Goal: Information Seeking & Learning: Check status

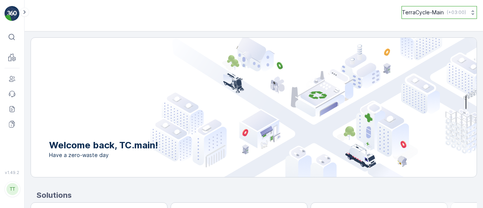
click at [420, 18] on button "TerraCycle-Main ( +03:00 )" at bounding box center [438, 12] width 75 height 13
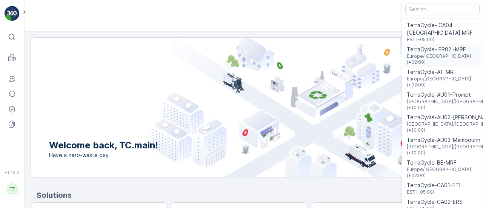
click at [421, 52] on span "TerraCycle- FR02 -MRF" at bounding box center [441, 50] width 71 height 8
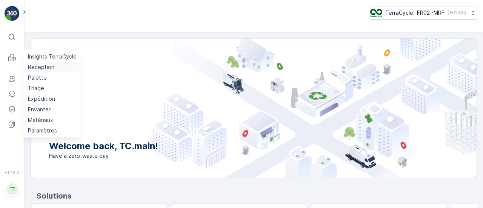
click at [30, 65] on p "Reception" at bounding box center [41, 67] width 26 height 8
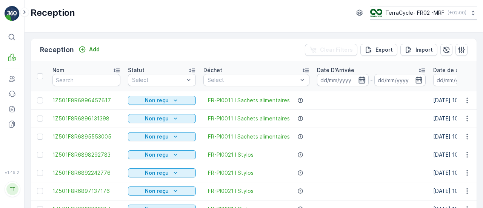
click at [362, 79] on icon "button" at bounding box center [361, 80] width 6 height 7
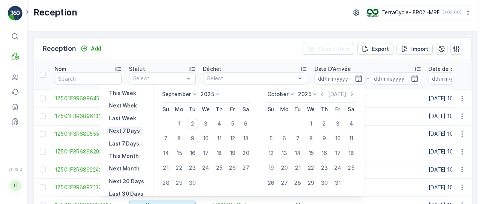
scroll to position [43, 0]
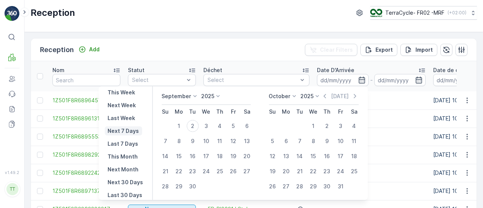
click at [121, 169] on p "Next Month" at bounding box center [122, 170] width 31 height 8
type input "01.10.2025"
type input "31.10.2025"
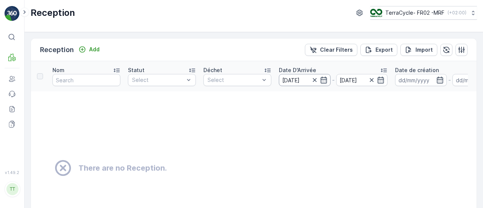
click at [327, 80] on input "01.10.2025" at bounding box center [305, 80] width 52 height 12
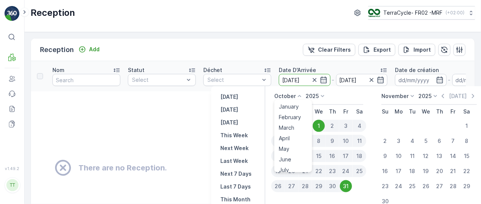
click at [292, 99] on p "October" at bounding box center [284, 96] width 21 height 8
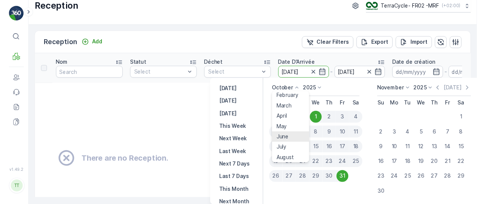
scroll to position [14, 0]
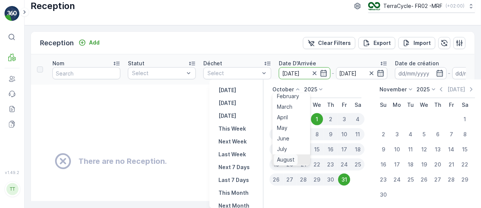
click at [286, 157] on span "August" at bounding box center [286, 160] width 18 height 8
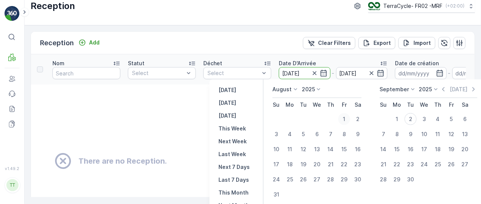
click at [345, 118] on div "1" at bounding box center [344, 119] width 12 height 12
type input "[DATE]"
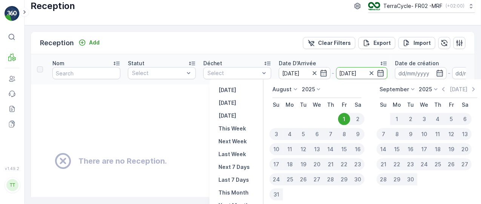
click at [278, 196] on div "31" at bounding box center [276, 195] width 14 height 12
type input "[DATE]"
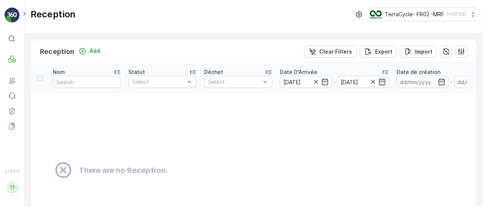
scroll to position [0, 0]
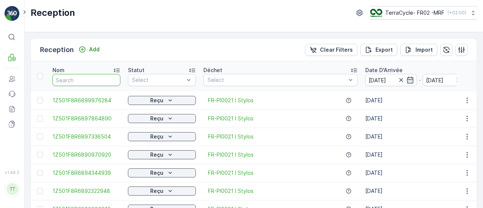
click at [99, 77] on input "text" at bounding box center [86, 80] width 68 height 12
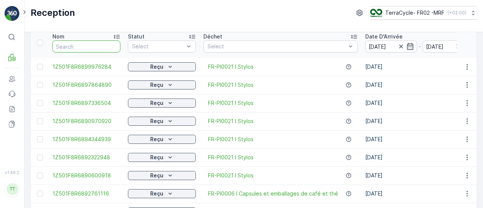
scroll to position [12, 0]
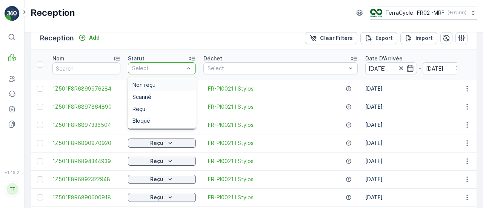
click at [137, 68] on div at bounding box center [158, 68] width 54 height 6
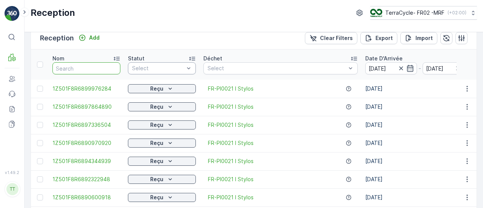
click at [94, 72] on input "text" at bounding box center [86, 68] width 68 height 12
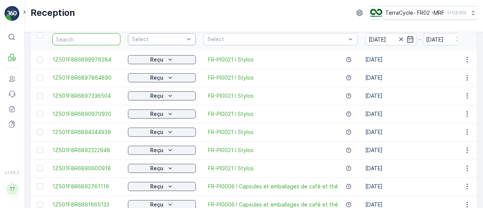
scroll to position [95, 0]
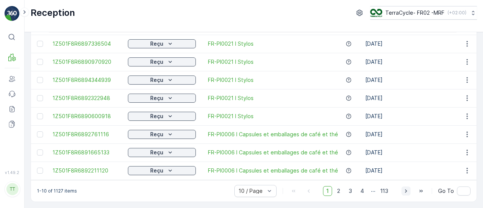
click at [406, 191] on icon "button" at bounding box center [406, 190] width 2 height 3
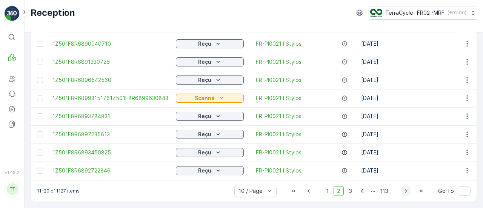
click at [406, 191] on icon "button" at bounding box center [406, 190] width 2 height 3
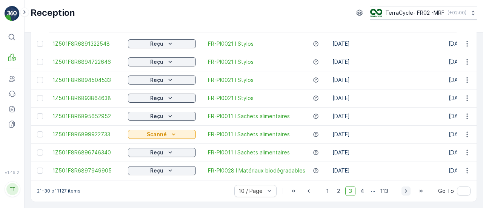
click at [406, 191] on icon "button" at bounding box center [406, 190] width 2 height 3
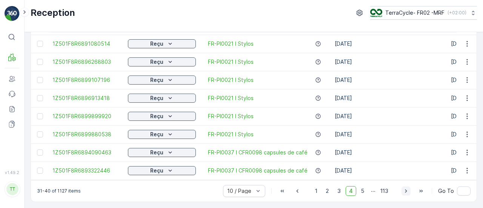
click at [406, 191] on icon "button" at bounding box center [406, 190] width 2 height 3
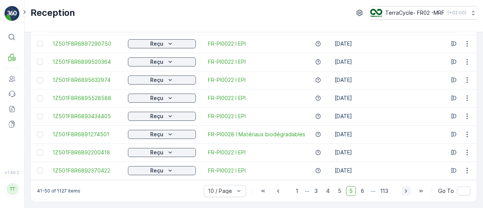
click at [406, 191] on icon "button" at bounding box center [406, 190] width 2 height 3
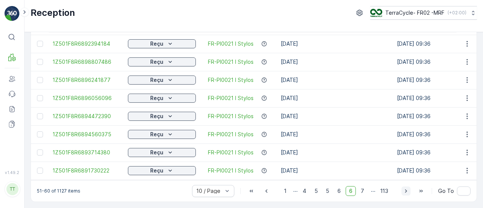
click at [406, 191] on icon "button" at bounding box center [406, 190] width 2 height 3
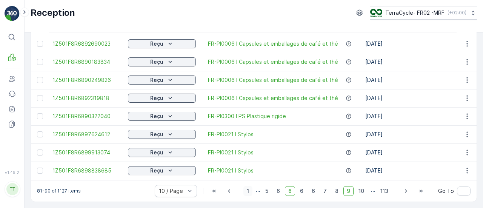
click at [252, 190] on span "1" at bounding box center [247, 191] width 9 height 10
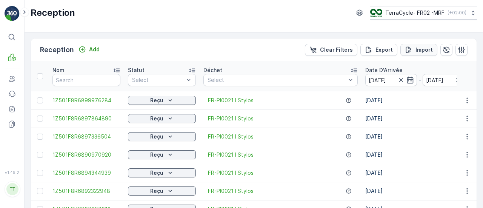
click at [423, 52] on p "Import" at bounding box center [423, 50] width 17 height 8
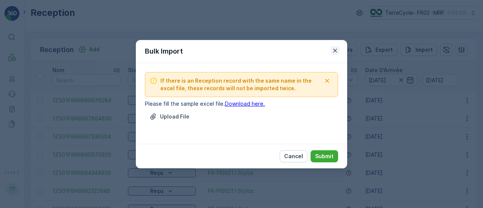
click at [336, 52] on icon "button" at bounding box center [335, 50] width 4 height 4
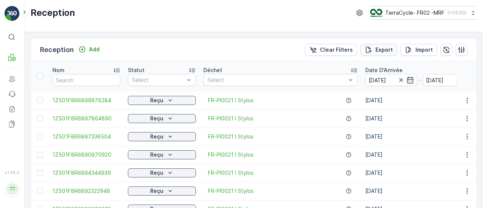
click at [374, 51] on div "Export" at bounding box center [379, 50] width 28 height 8
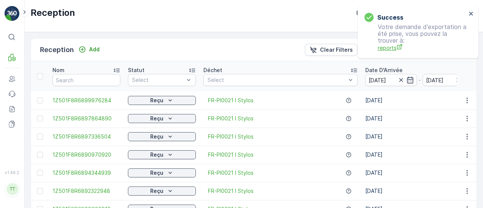
click at [382, 50] on span "reports" at bounding box center [421, 48] width 89 height 8
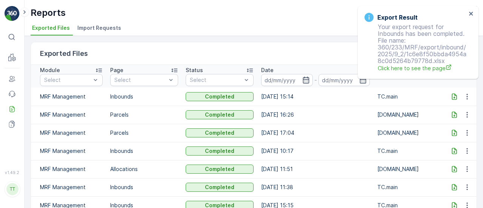
click at [453, 95] on icon at bounding box center [454, 97] width 8 height 8
click at [404, 65] on span "Click here to see the page" at bounding box center [421, 68] width 89 height 8
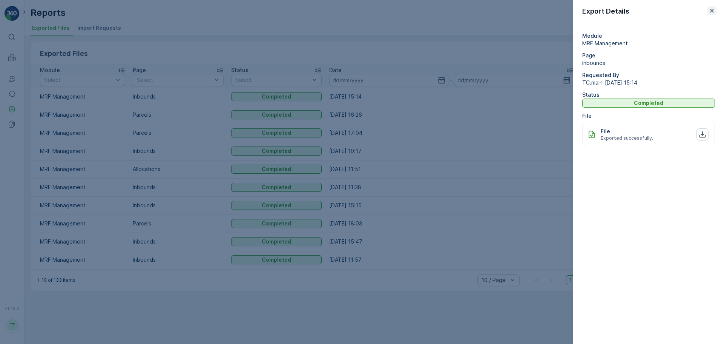
click at [482, 12] on icon "button" at bounding box center [712, 11] width 8 height 8
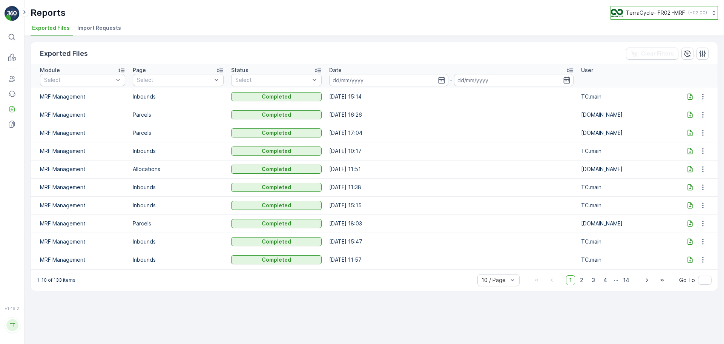
click at [482, 9] on div "TerraCycle- FR02 -MRF ( +02:00 )" at bounding box center [659, 13] width 96 height 8
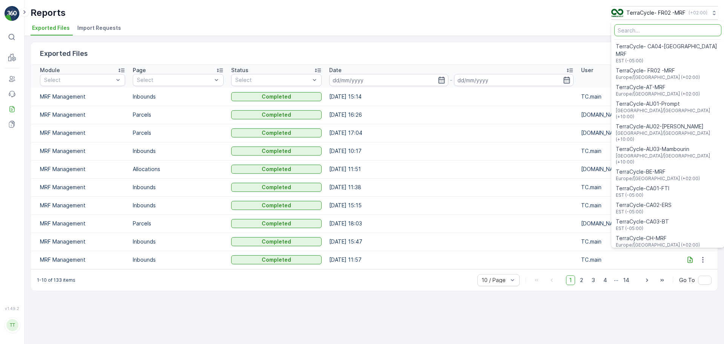
click at [482, 28] on input "Menu" at bounding box center [667, 30] width 107 height 12
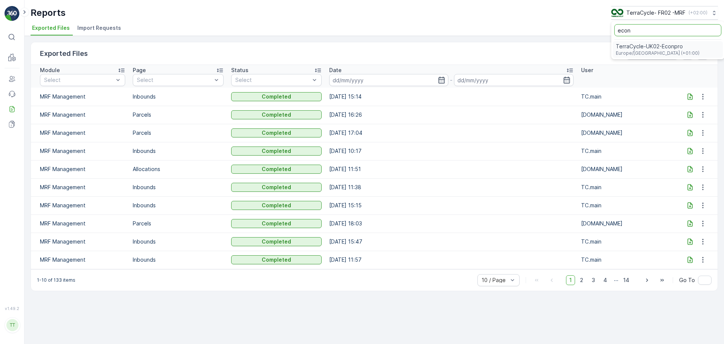
type input "econ"
click at [482, 45] on span "TerraCycle-UK02-Econpro" at bounding box center [658, 47] width 84 height 8
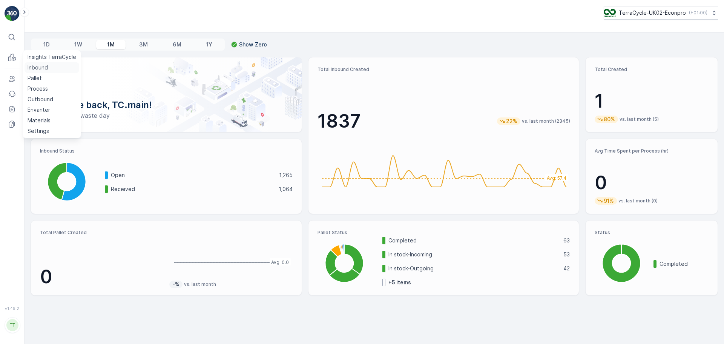
click at [42, 65] on p "Inbound" at bounding box center [38, 68] width 20 height 8
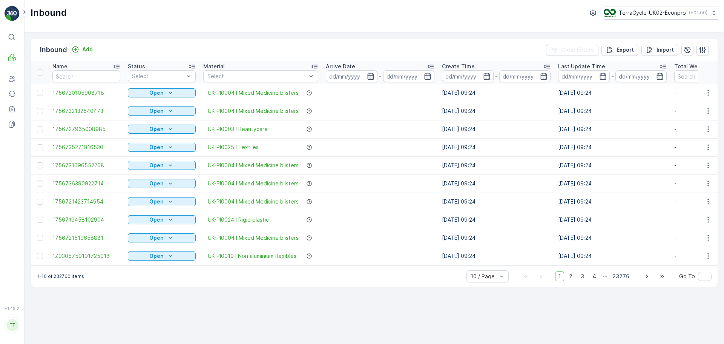
click at [368, 75] on icon "button" at bounding box center [370, 76] width 6 height 7
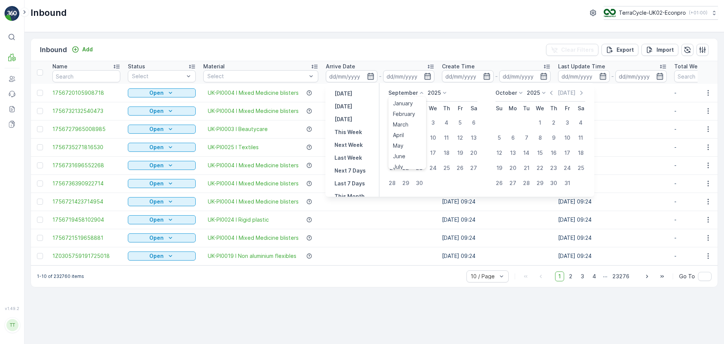
click at [415, 93] on p "September" at bounding box center [402, 93] width 29 height 8
click at [410, 137] on span "August" at bounding box center [402, 140] width 18 height 8
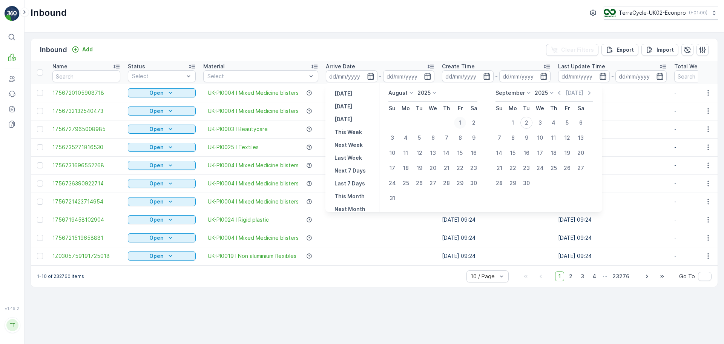
click at [459, 122] on div "1" at bounding box center [460, 123] width 12 height 12
type input "[DATE]"
click at [392, 199] on div "31" at bounding box center [392, 198] width 12 height 12
type input "[DATE]"
click at [462, 113] on th "Fr" at bounding box center [460, 108] width 14 height 14
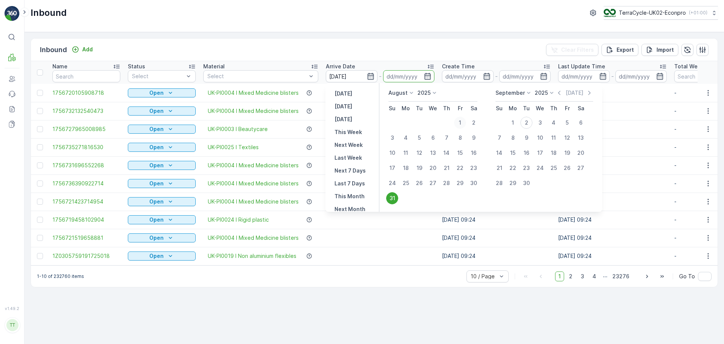
click at [457, 123] on div "1" at bounding box center [460, 123] width 12 height 12
type input "01.08.2025"
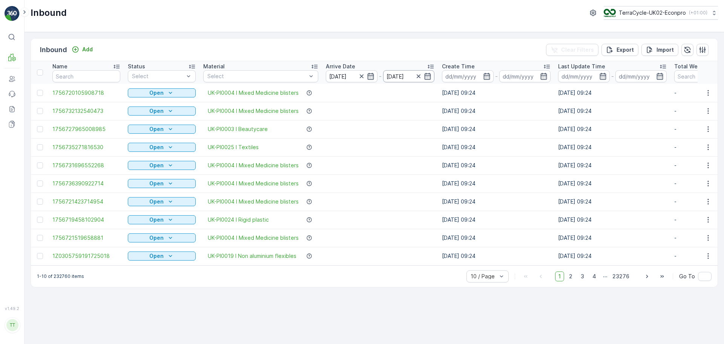
click at [403, 77] on input "01.08.2025" at bounding box center [409, 76] width 52 height 12
click at [416, 75] on div at bounding box center [423, 76] width 17 height 8
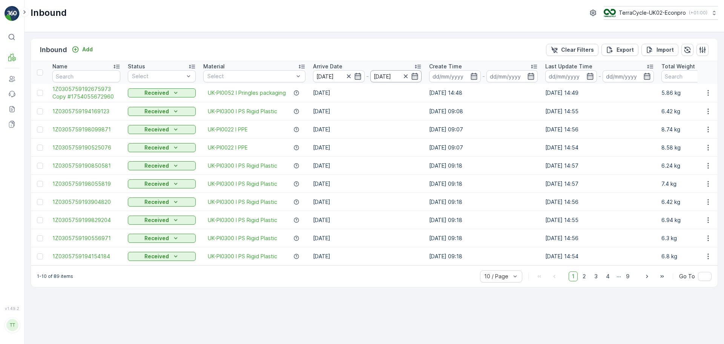
click at [398, 77] on input "01.08.2025" at bounding box center [396, 76] width 52 height 12
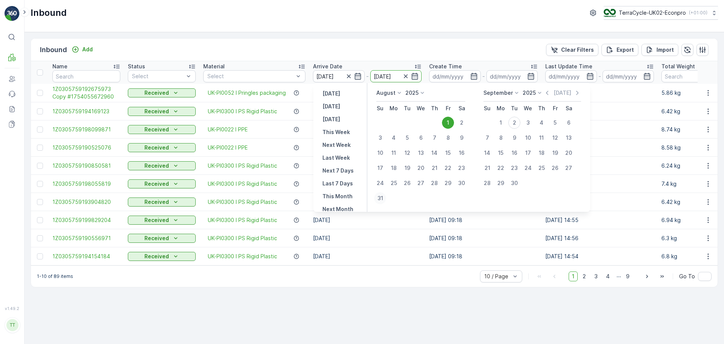
click at [378, 199] on div "31" at bounding box center [380, 198] width 12 height 12
type input "31.08.2025"
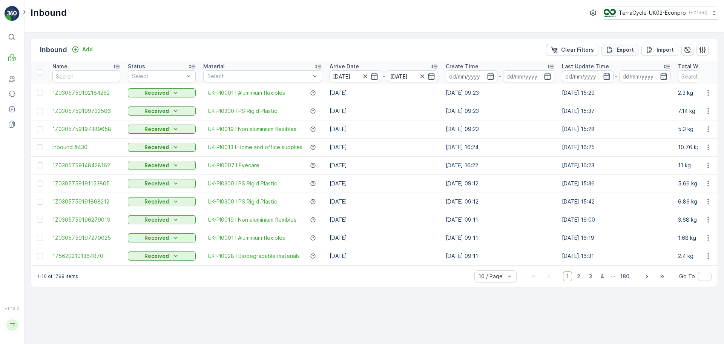
click at [626, 51] on p "Export" at bounding box center [625, 50] width 17 height 8
click at [628, 40] on span "reports" at bounding box center [663, 41] width 89 height 8
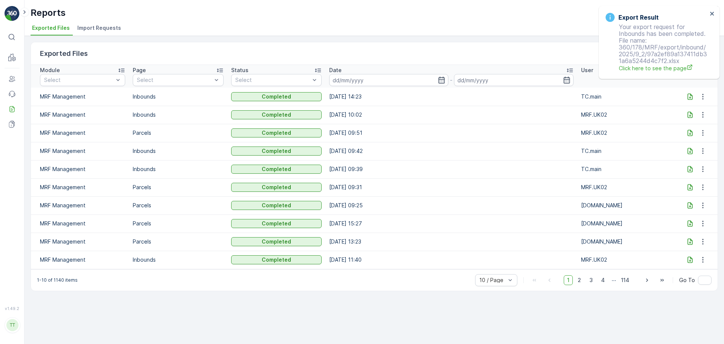
click at [260, 13] on div "Reports TerraCycle-UK02-Econpro ( +01:00 )" at bounding box center [374, 13] width 687 height 14
click at [37, 69] on p "Inbound" at bounding box center [38, 68] width 20 height 8
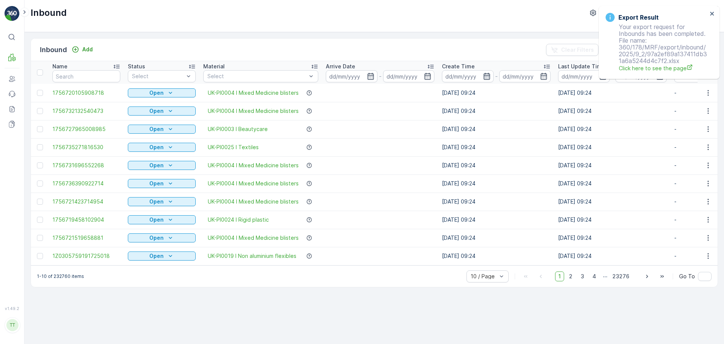
click at [485, 76] on icon "button" at bounding box center [487, 76] width 8 height 8
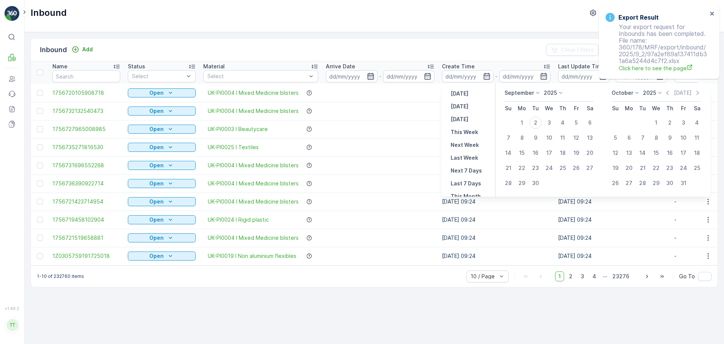
click at [368, 76] on icon "button" at bounding box center [371, 76] width 8 height 8
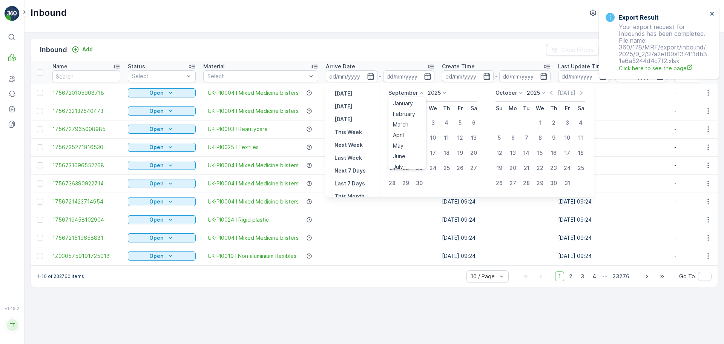
click at [406, 95] on p "September" at bounding box center [402, 93] width 29 height 8
click at [413, 136] on div "August" at bounding box center [402, 139] width 24 height 11
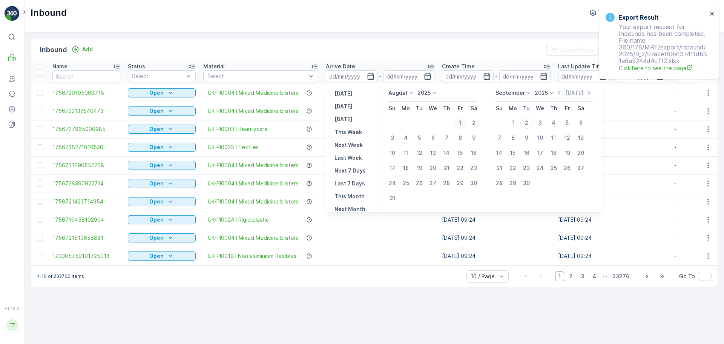
click at [461, 121] on div "1" at bounding box center [460, 123] width 12 height 12
type input "01.08.2025"
click at [394, 199] on div "31" at bounding box center [392, 198] width 12 height 12
type input "31.08.2025"
click at [460, 120] on div "1" at bounding box center [460, 123] width 12 height 12
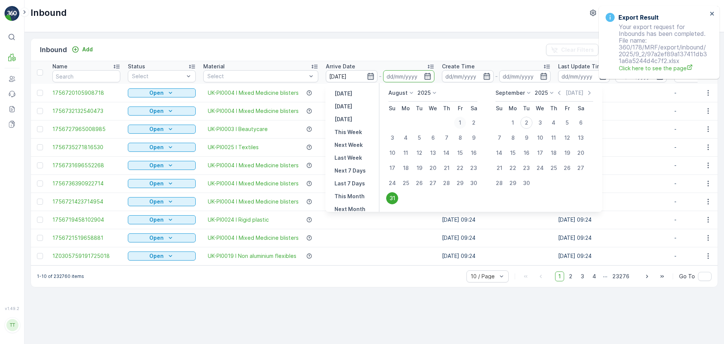
type input "01.08.2025"
click at [395, 74] on input "01.08.2025" at bounding box center [409, 76] width 52 height 12
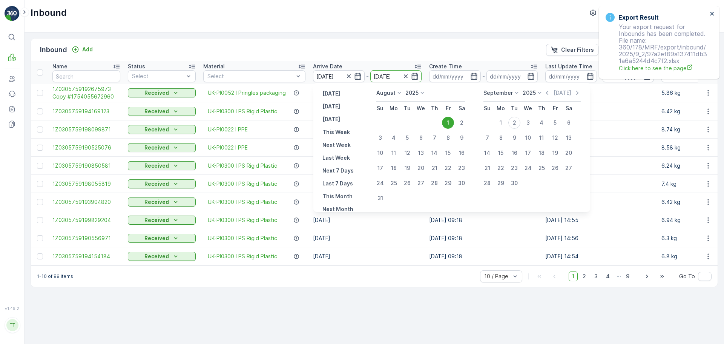
click at [383, 196] on div "31" at bounding box center [380, 198] width 12 height 12
type input "31.08.2025"
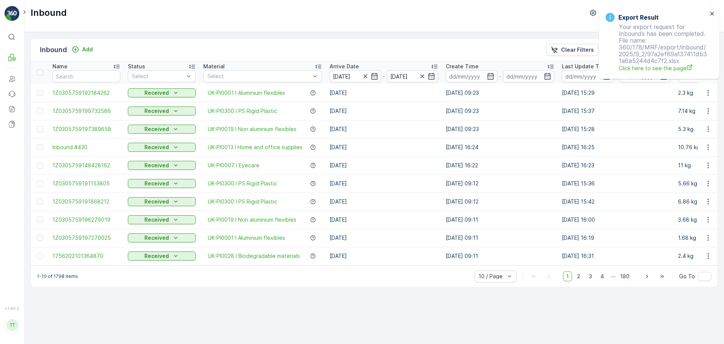
click at [489, 26] on div "Inbound TerraCycle-UK02-Econpro ( +01:00 )" at bounding box center [374, 16] width 699 height 32
click at [714, 11] on icon "close" at bounding box center [712, 14] width 5 height 6
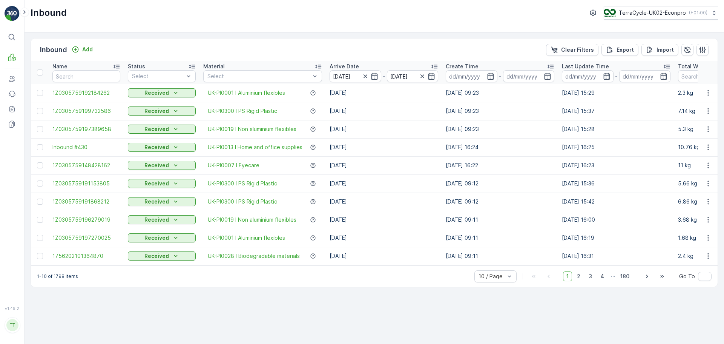
click at [615, 57] on div "Inbound Add Clear Filters Export Import" at bounding box center [374, 49] width 687 height 23
click at [614, 51] on icon "Export" at bounding box center [610, 50] width 8 height 8
click at [630, 40] on span "reports" at bounding box center [663, 41] width 89 height 8
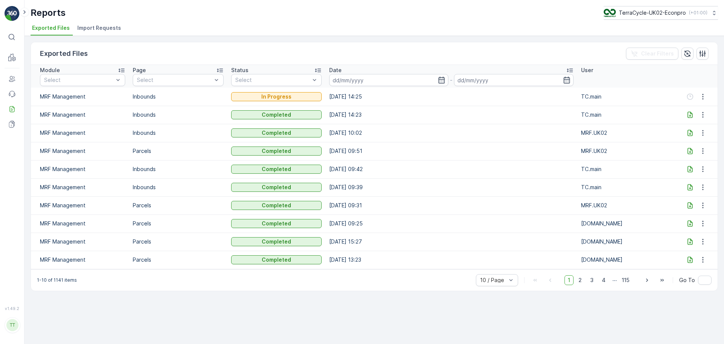
click at [695, 119] on div at bounding box center [696, 114] width 35 height 9
click at [688, 113] on icon at bounding box center [690, 115] width 8 height 8
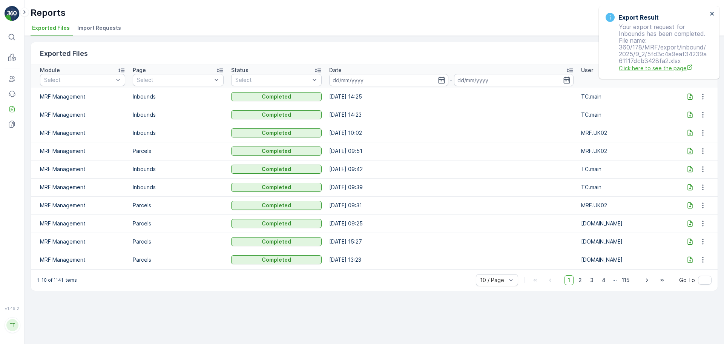
click at [656, 66] on span "Click here to see the page" at bounding box center [663, 68] width 89 height 8
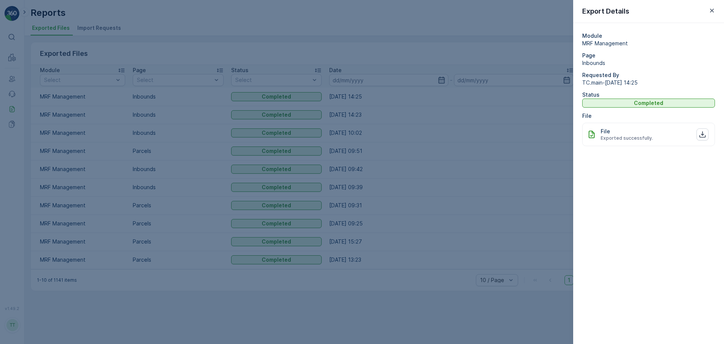
drag, startPoint x: 552, startPoint y: 144, endPoint x: 586, endPoint y: 130, distance: 37.5
click at [552, 144] on div at bounding box center [362, 172] width 724 height 344
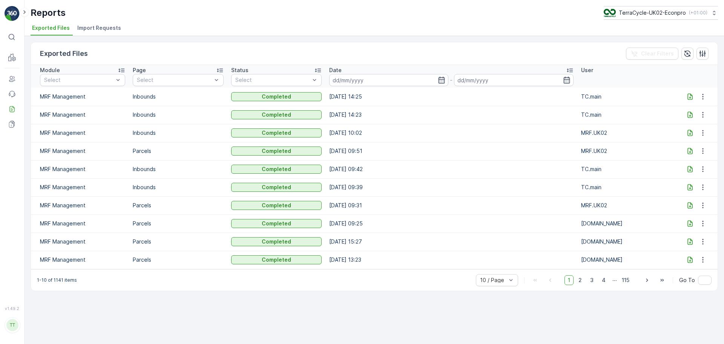
click at [689, 100] on icon at bounding box center [690, 97] width 8 height 8
